Goal: Transaction & Acquisition: Purchase product/service

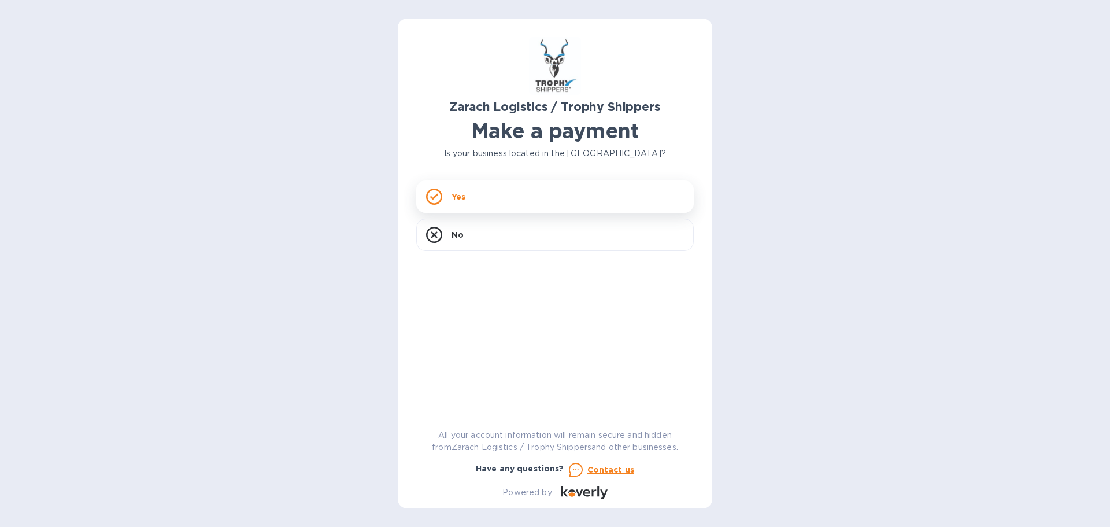
click at [502, 189] on div "Yes" at bounding box center [555, 196] width 278 height 32
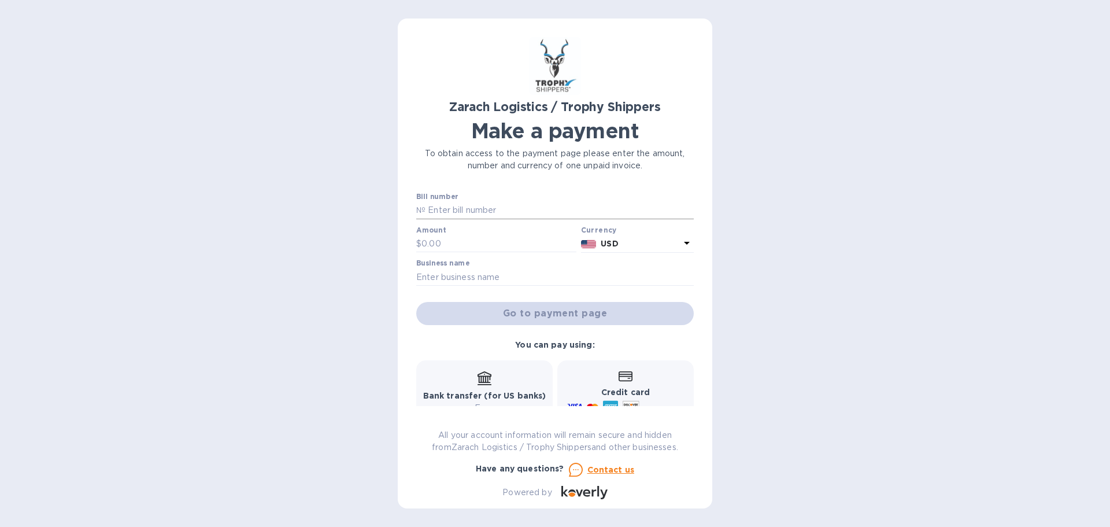
click at [477, 213] on input "text" at bounding box center [560, 210] width 268 height 17
paste input "B00172105"
type input "B00172105"
click at [476, 246] on input "text" at bounding box center [499, 243] width 155 height 17
type input "1,065.96"
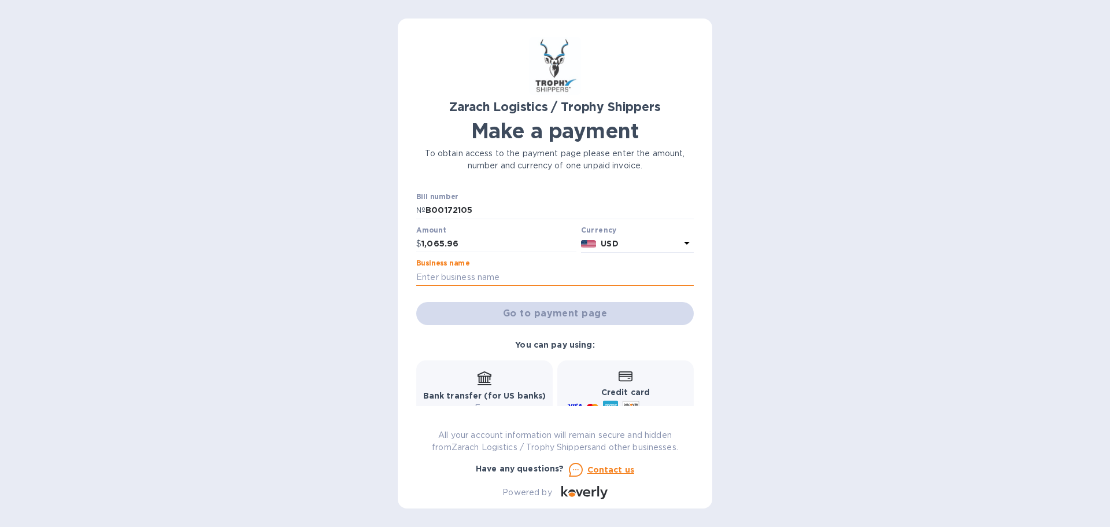
click at [533, 277] on input "text" at bounding box center [555, 276] width 278 height 17
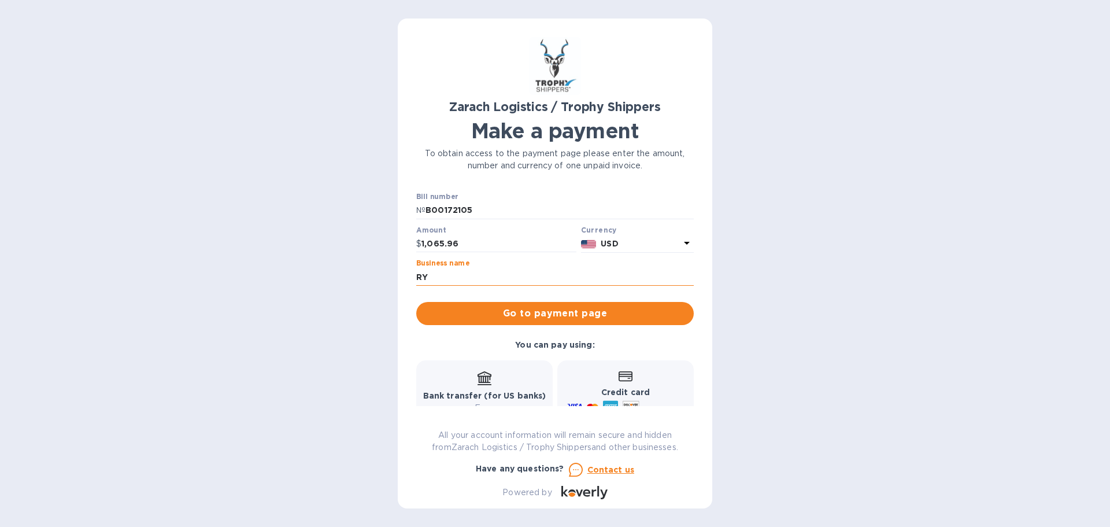
type input "R"
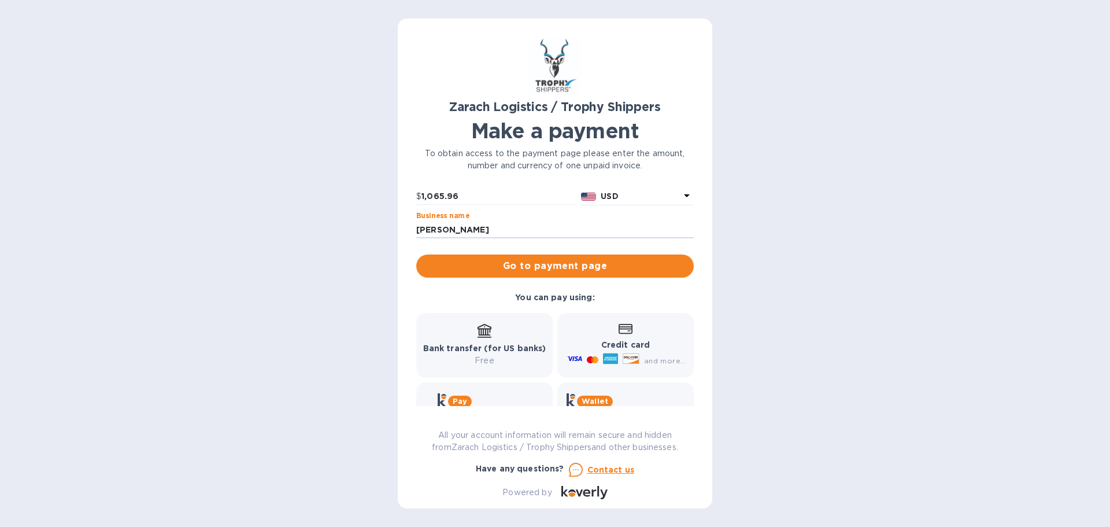
scroll to position [38, 0]
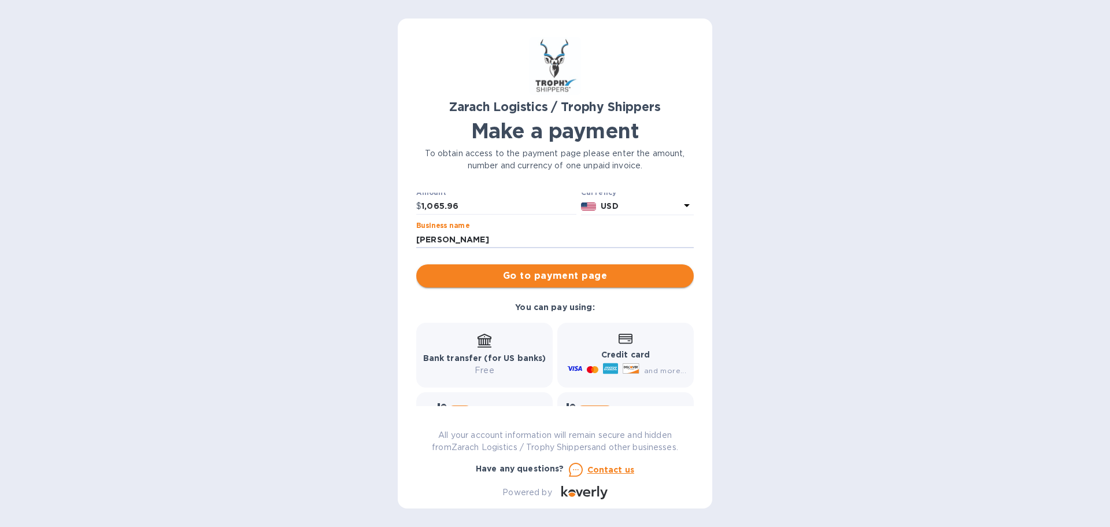
type input "[PERSON_NAME]"
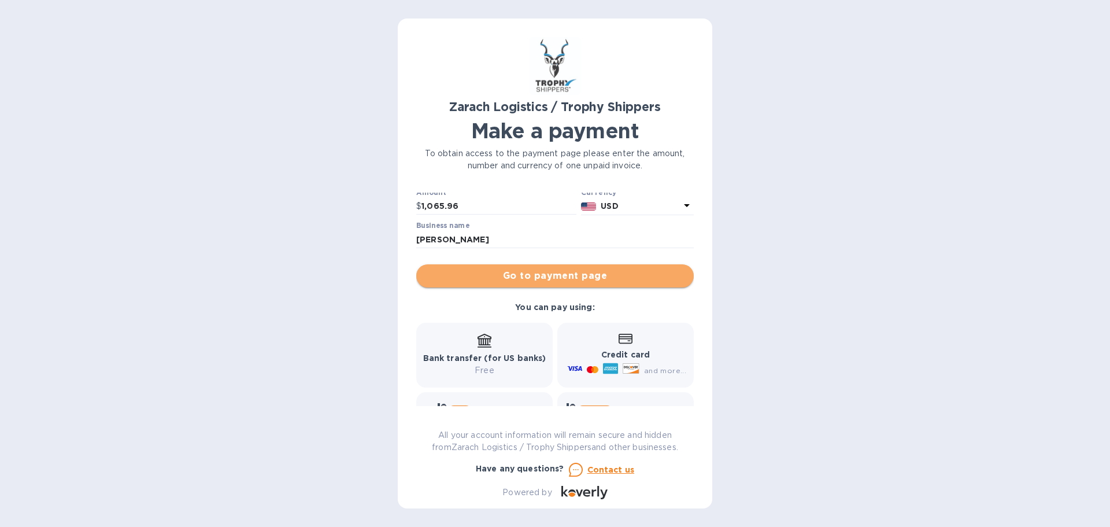
click at [580, 272] on span "Go to payment page" at bounding box center [555, 276] width 259 height 14
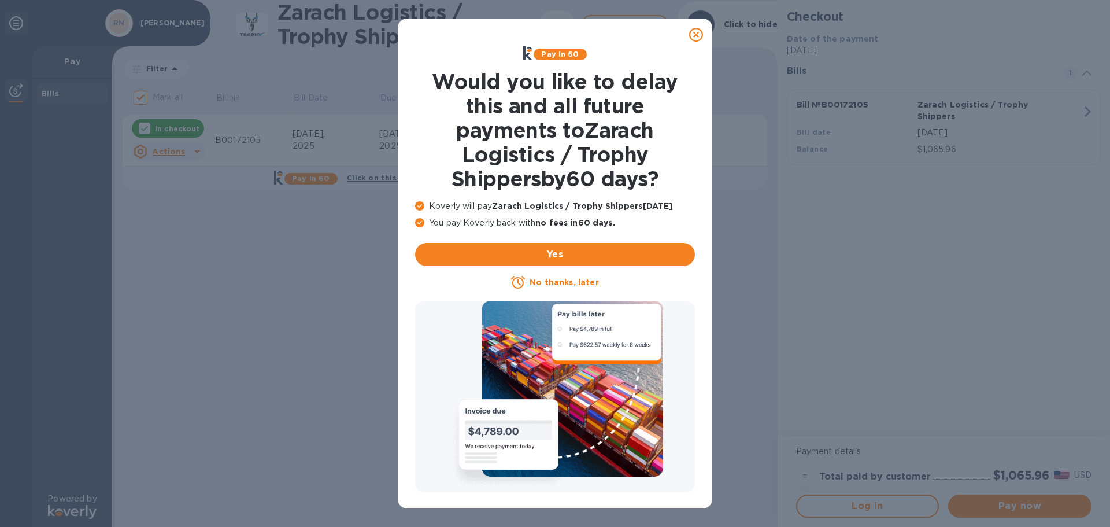
click at [579, 284] on u "No thanks, later" at bounding box center [564, 282] width 69 height 9
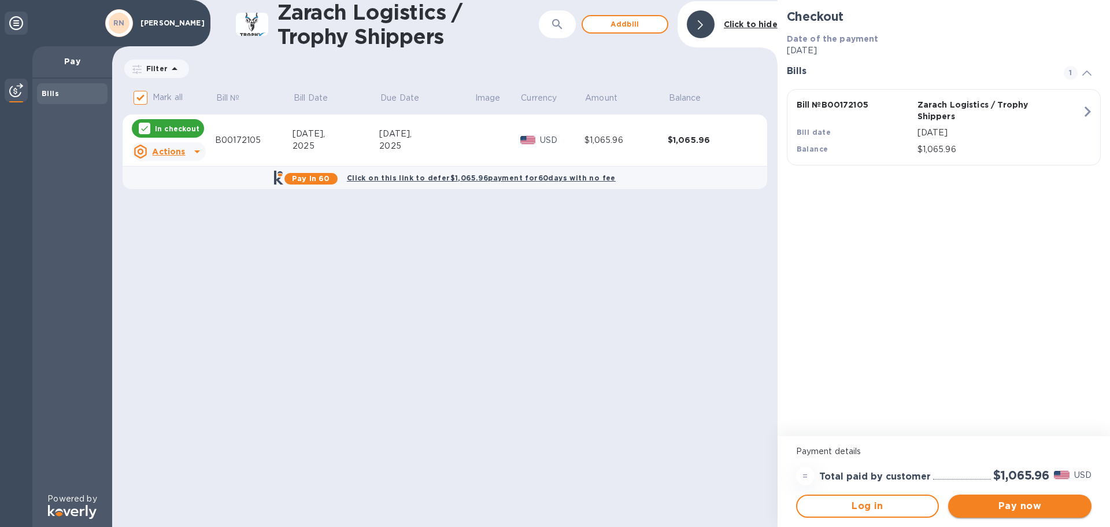
click at [1031, 504] on span "Pay now" at bounding box center [1020, 506] width 125 height 14
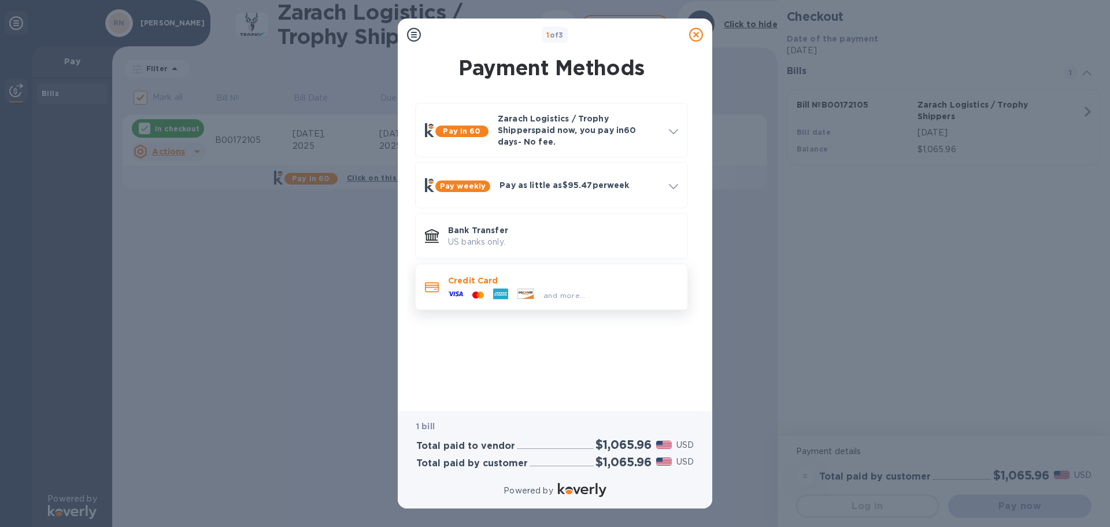
click at [542, 286] on div "and more..." at bounding box center [517, 294] width 147 height 17
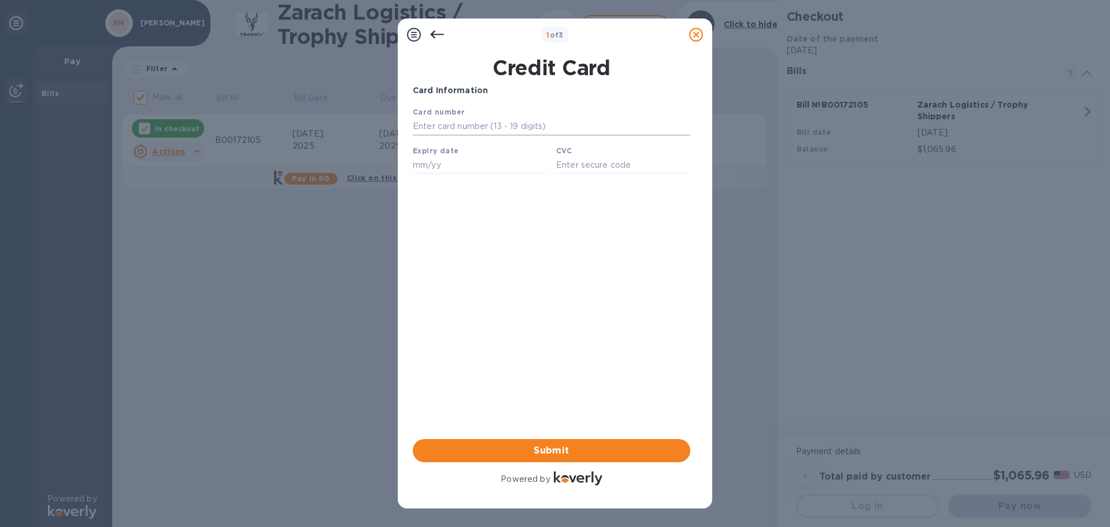
click at [459, 128] on input "text" at bounding box center [552, 126] width 278 height 17
type input "[CREDIT_CARD_NUMBER]"
click at [445, 168] on input "text" at bounding box center [480, 164] width 134 height 17
type input "05/28"
click at [579, 167] on input "text" at bounding box center [623, 164] width 134 height 17
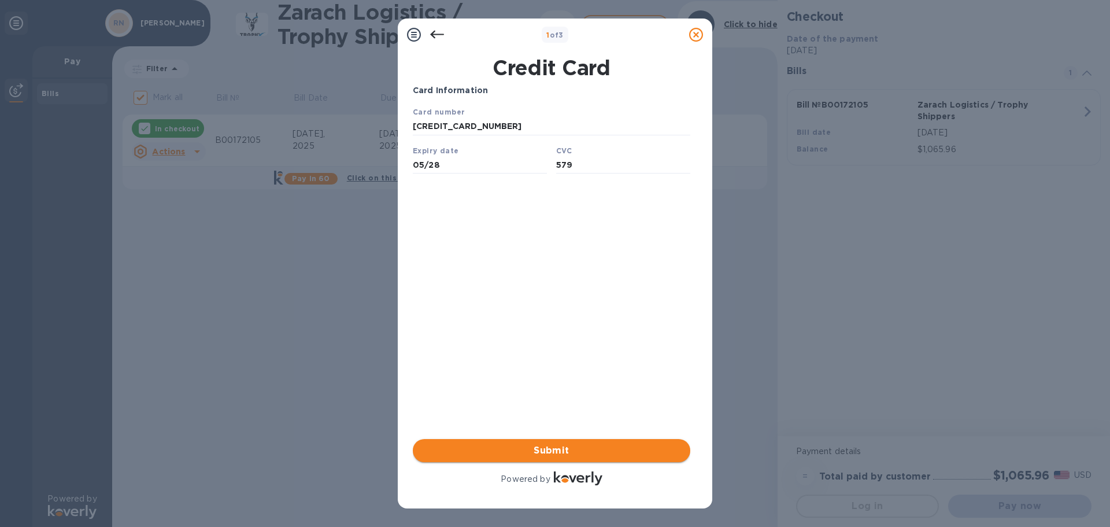
type input "579"
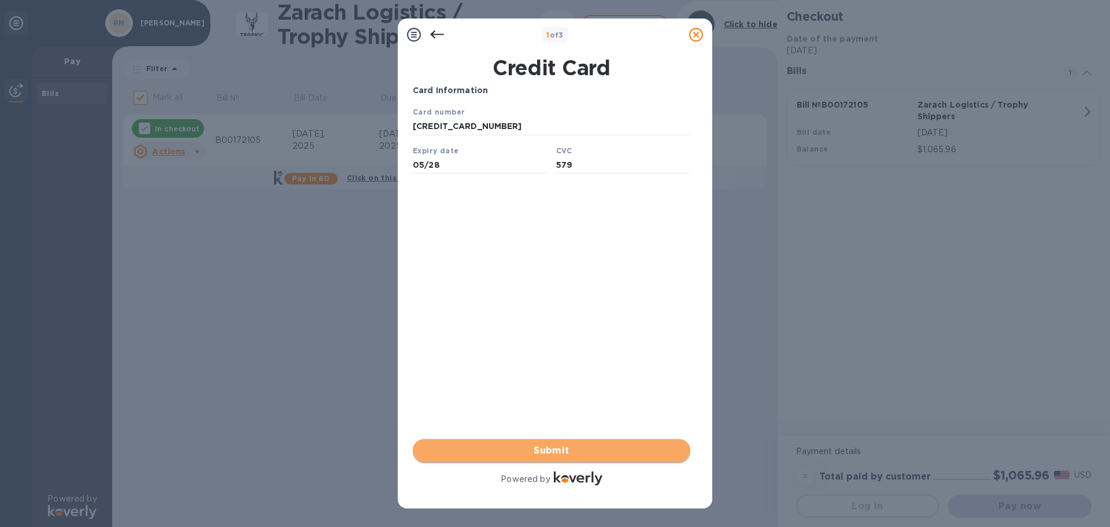
click at [646, 453] on span "Submit" at bounding box center [551, 451] width 259 height 14
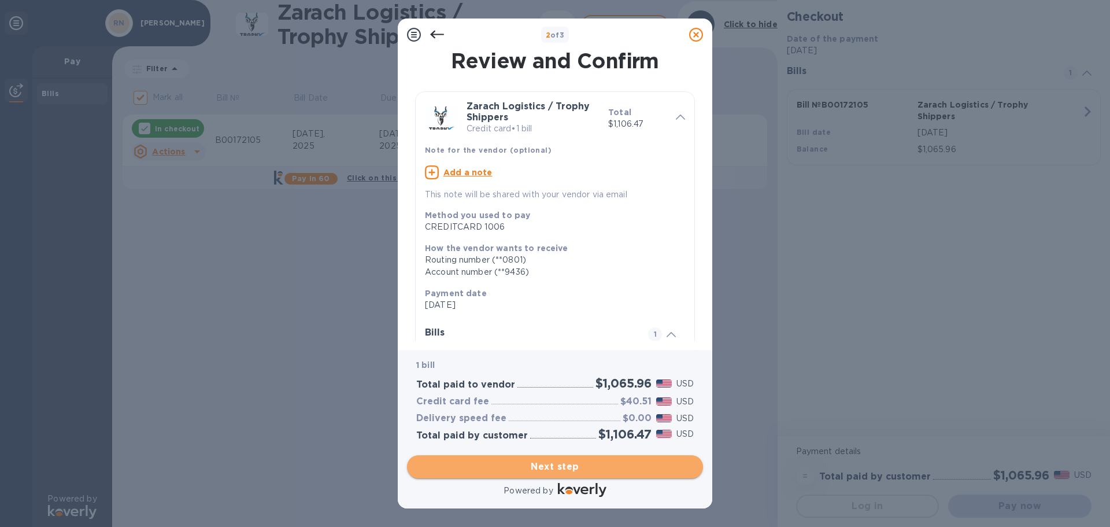
click at [587, 463] on span "Next step" at bounding box center [555, 467] width 278 height 14
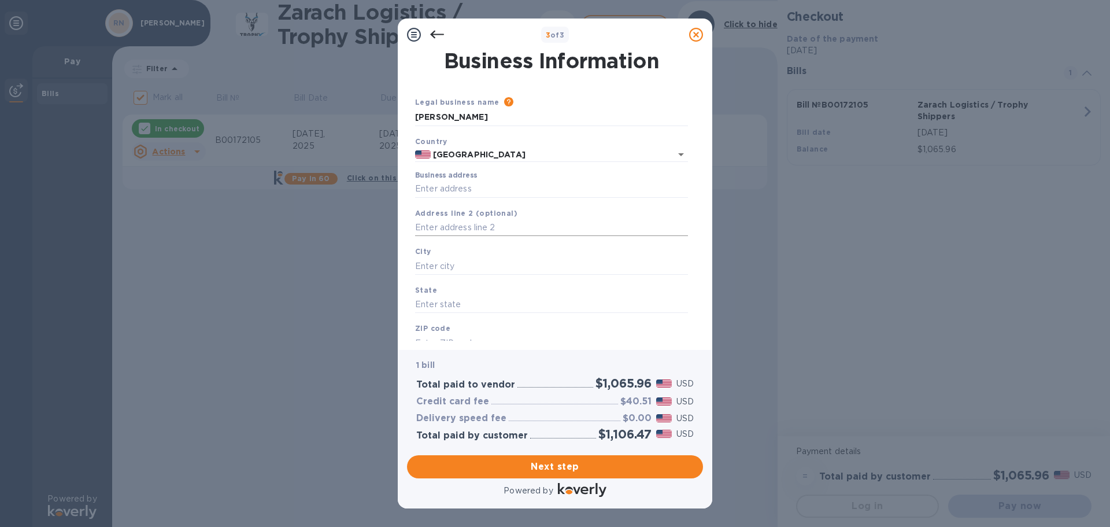
click at [498, 223] on input "text" at bounding box center [551, 227] width 273 height 17
type input "PO BOX 158"
click at [489, 259] on input "text" at bounding box center [551, 265] width 273 height 17
type input "VALLY VIEW"
click at [477, 301] on input "text" at bounding box center [551, 304] width 273 height 17
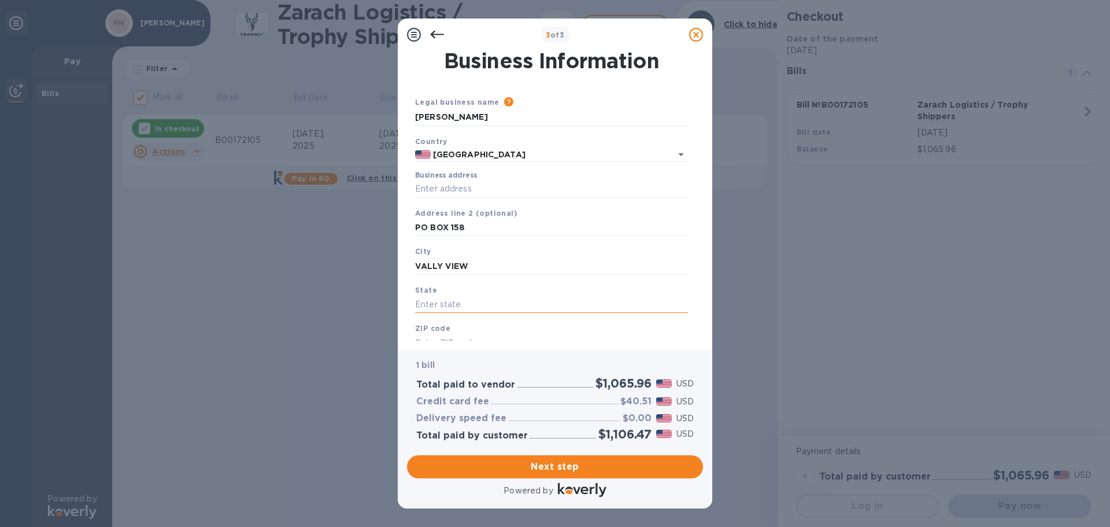
type input "Y"
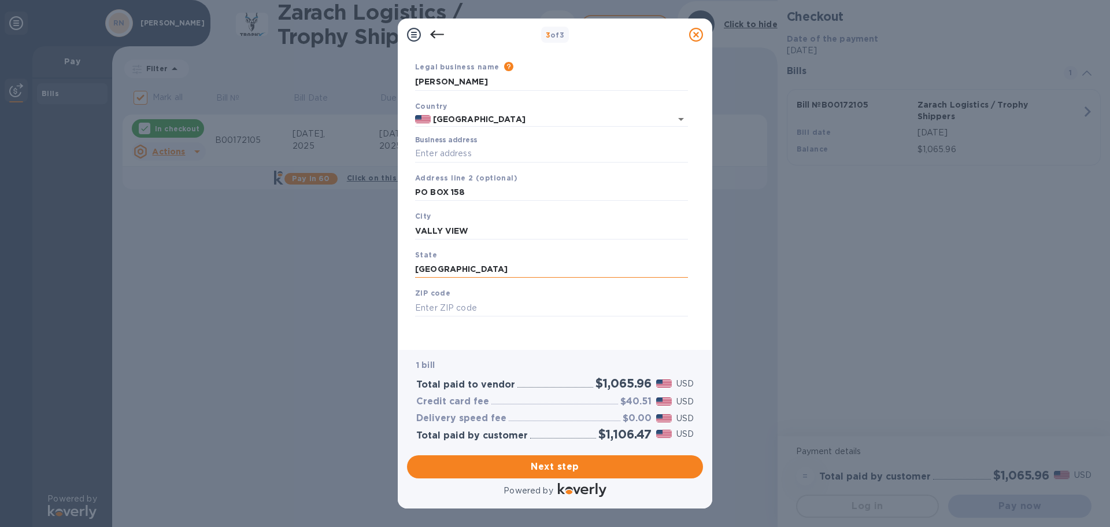
scroll to position [39, 0]
type input "[GEOGRAPHIC_DATA]"
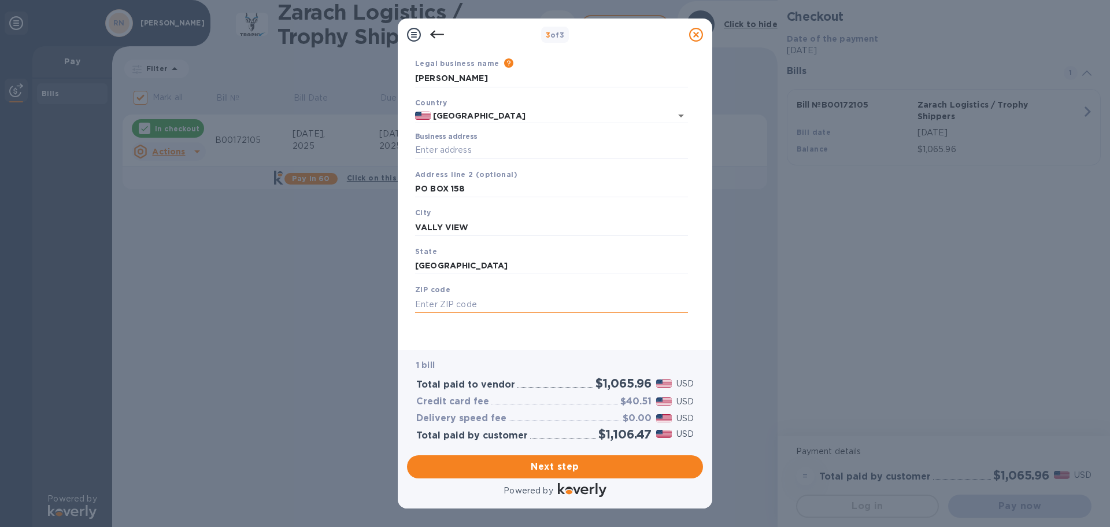
click at [467, 301] on input "text" at bounding box center [551, 304] width 273 height 17
type input "76272"
click at [580, 467] on span "Next step" at bounding box center [555, 467] width 278 height 14
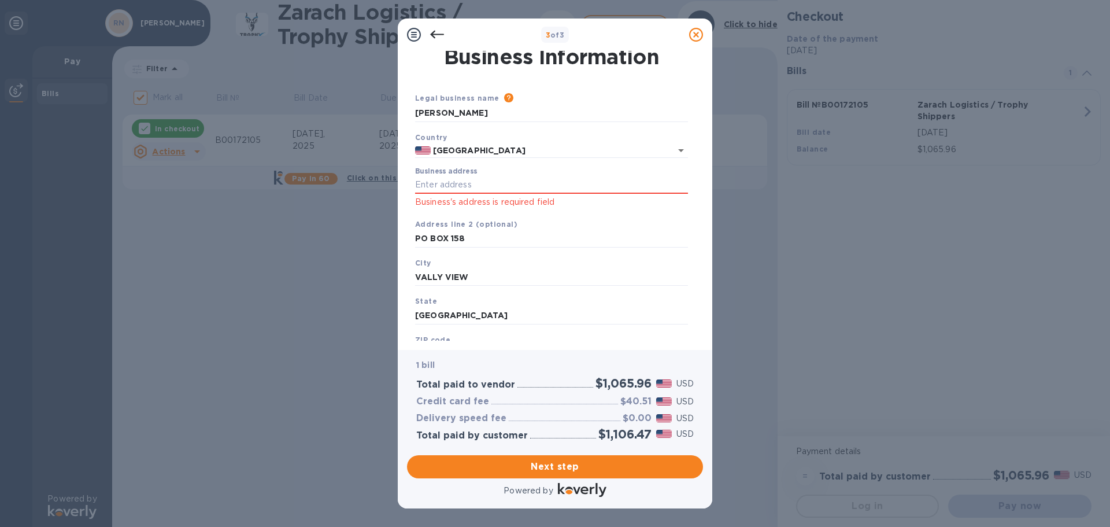
scroll to position [0, 0]
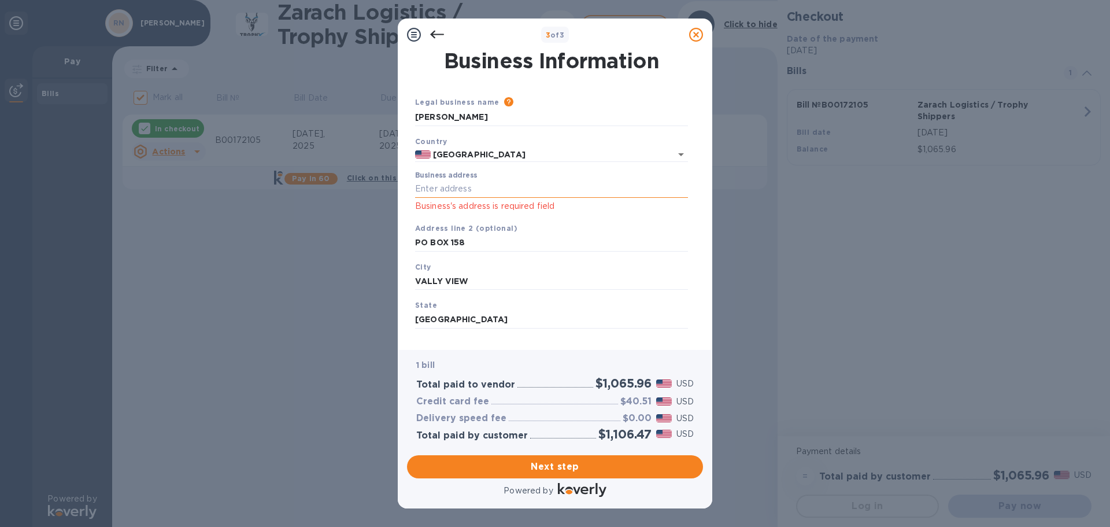
click at [478, 184] on input "Business address" at bounding box center [551, 188] width 273 height 17
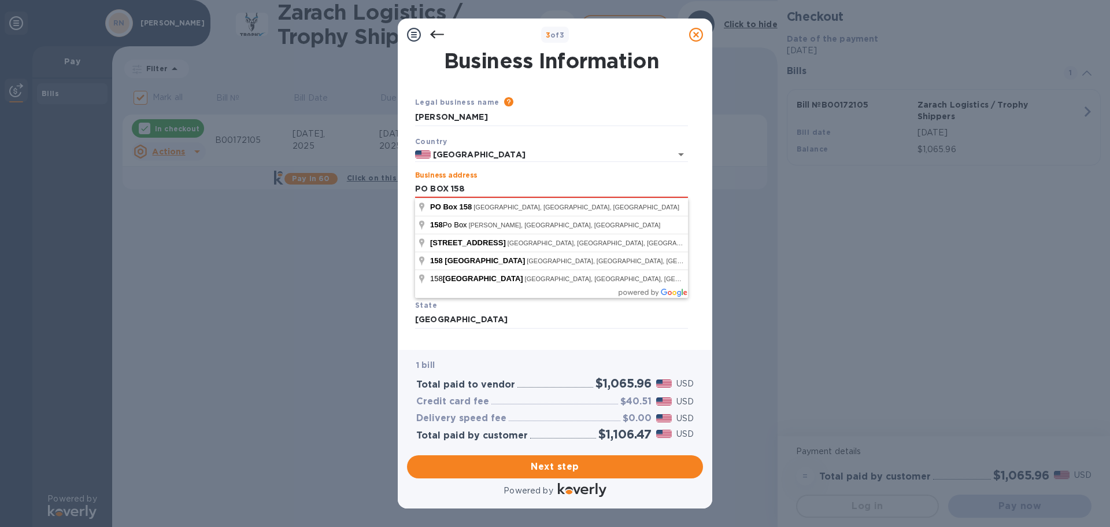
type input "PO BOX 158"
click at [732, 282] on div "3 of 3 Business Information Legal business name Please provide the legal name t…" at bounding box center [555, 263] width 1110 height 527
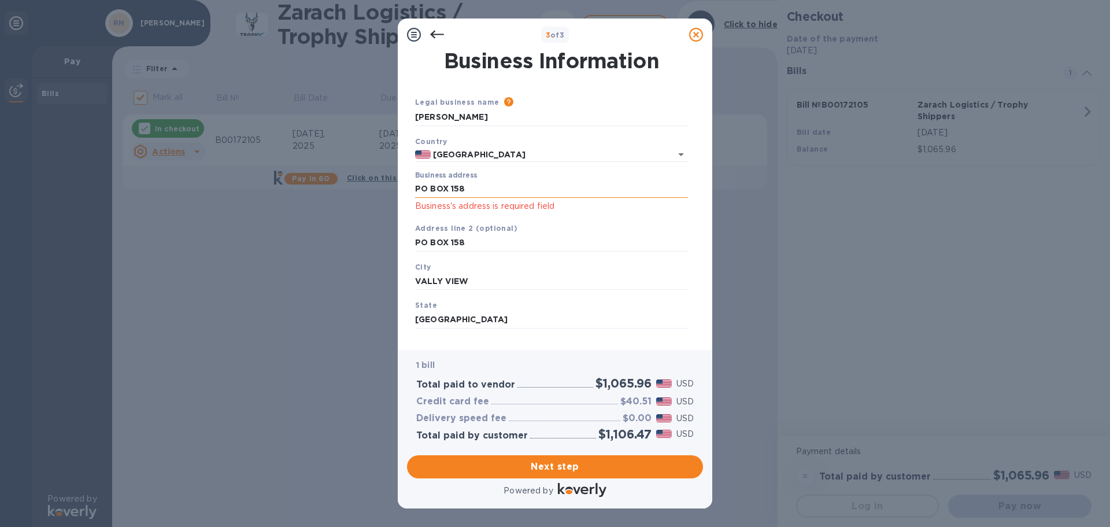
click at [519, 192] on input "PO BOX 158" at bounding box center [551, 188] width 273 height 17
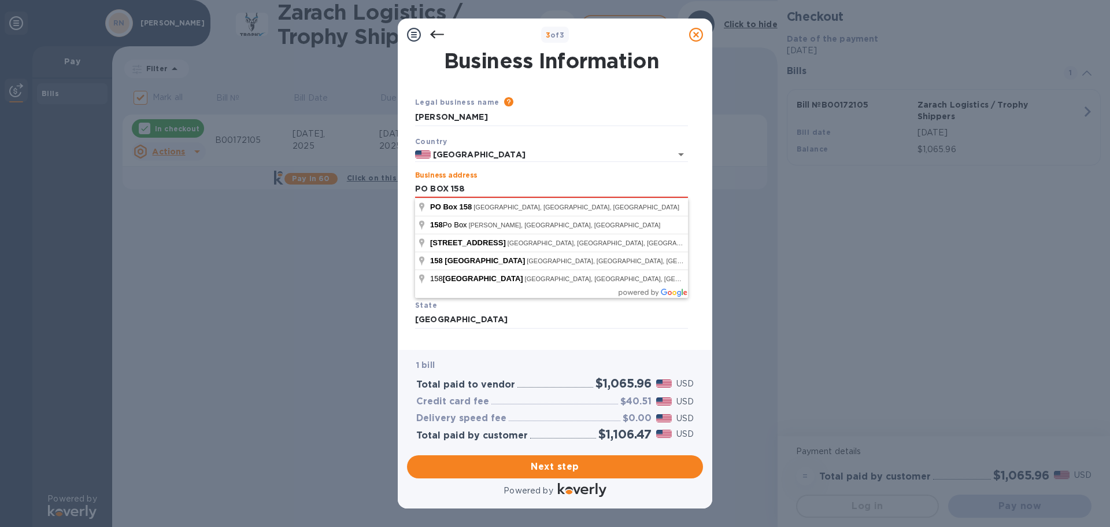
click at [360, 332] on div "3 of 3 Business Information Legal business name Please provide the legal name t…" at bounding box center [555, 263] width 1110 height 527
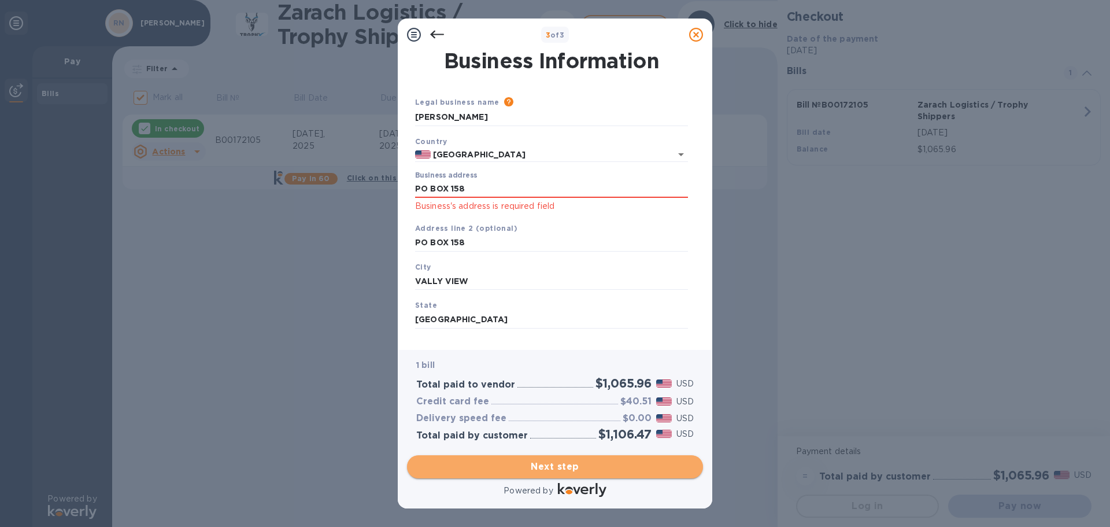
click at [572, 467] on span "Next step" at bounding box center [555, 467] width 278 height 14
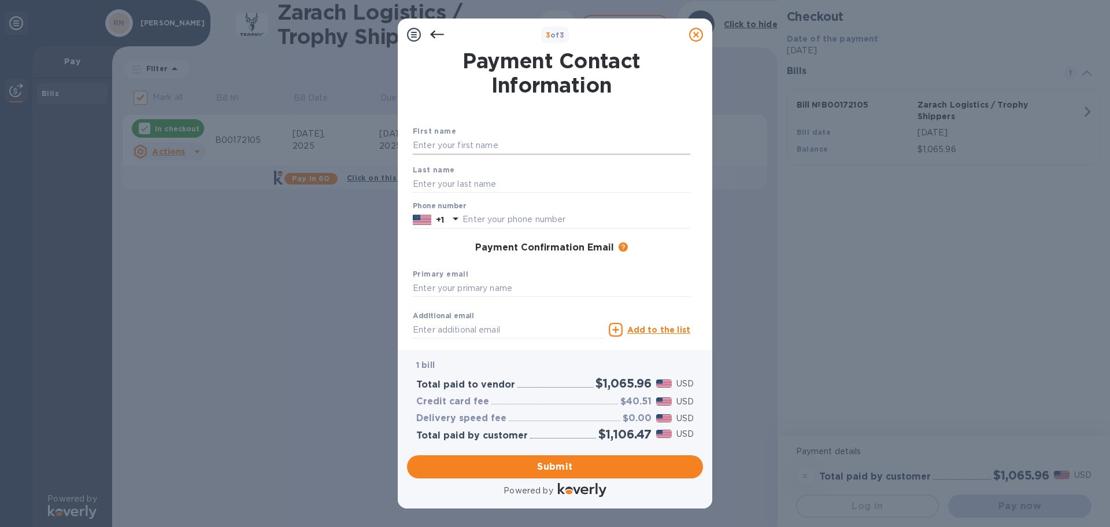
click at [499, 146] on input "text" at bounding box center [552, 145] width 278 height 17
type input "[PERSON_NAME]"
click at [440, 183] on input "text" at bounding box center [552, 183] width 278 height 17
type input "[PERSON_NAME]"
click at [508, 291] on input "text" at bounding box center [552, 288] width 278 height 17
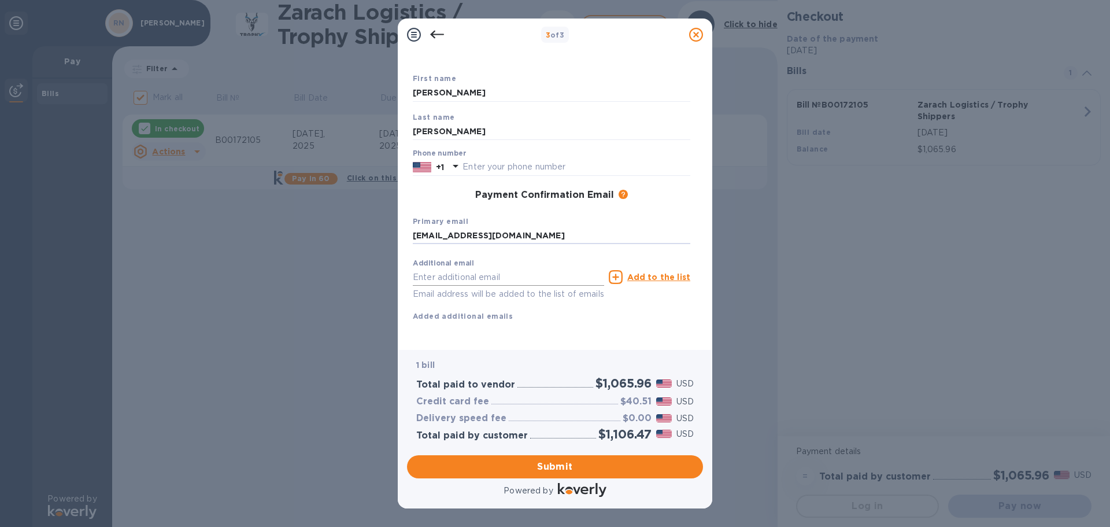
scroll to position [66, 0]
type input "[EMAIL_ADDRESS][DOMAIN_NAME]"
click at [505, 158] on input "text" at bounding box center [577, 166] width 228 height 17
type input "9407363021"
click at [568, 461] on span "Submit" at bounding box center [555, 467] width 278 height 14
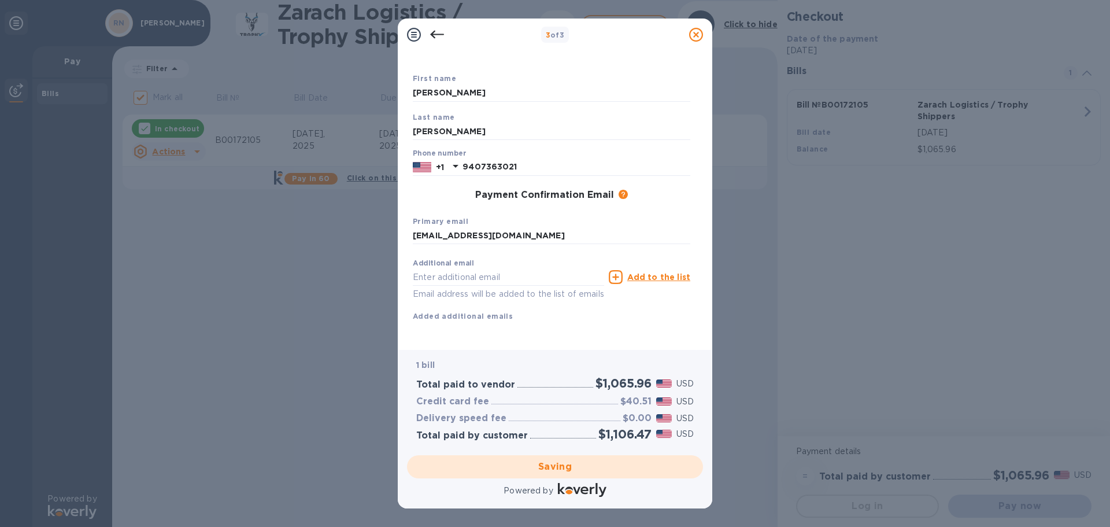
checkbox input "false"
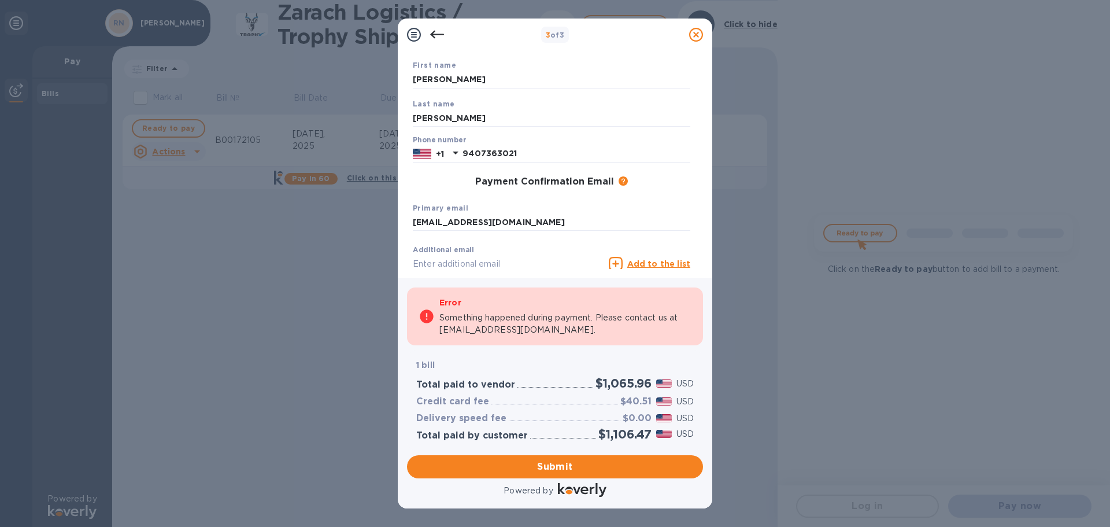
click at [338, 287] on div "3 of 3 Payment Contact Information First name [PERSON_NAME] Last name [PERSON_N…" at bounding box center [555, 263] width 1110 height 527
click at [556, 460] on span "Submit" at bounding box center [555, 467] width 278 height 14
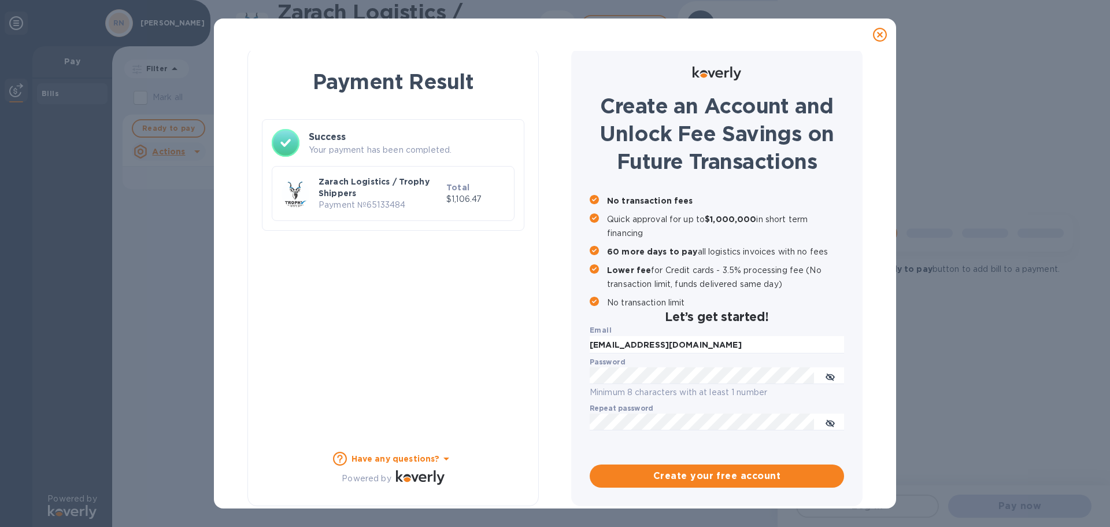
scroll to position [0, 0]
